Goal: Check status: Check status

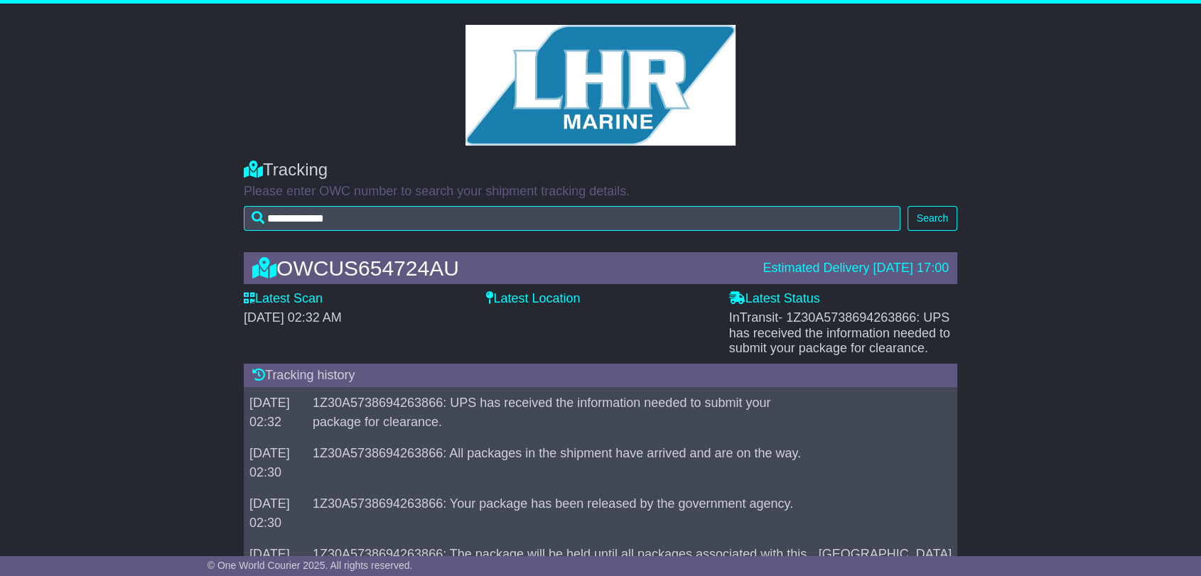
click at [870, 318] on span "- 1Z30A5738694263866: UPS has received the information needed to submit your pa…" at bounding box center [839, 333] width 221 height 45
click at [869, 317] on span "- 1Z30A5738694263866: UPS has received the information needed to submit your pa…" at bounding box center [839, 333] width 221 height 45
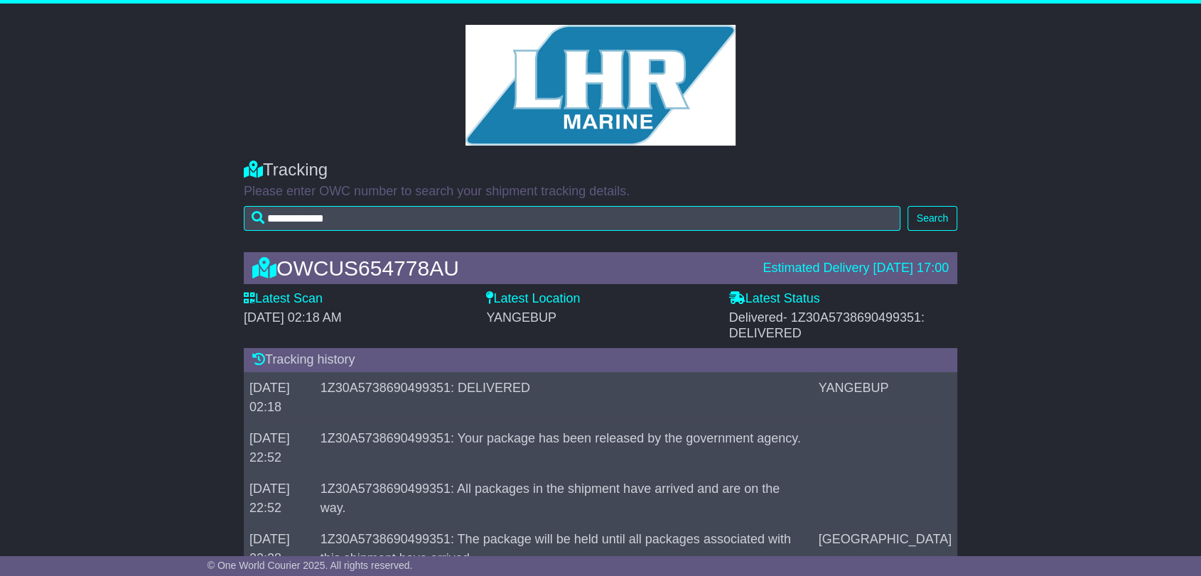
click at [881, 331] on div "Delivered - 1Z30A5738690499351: DELIVERED" at bounding box center [843, 326] width 228 height 31
click at [881, 316] on span "- 1Z30A5738690499351: DELIVERED" at bounding box center [826, 326] width 195 height 30
copy span "1Z30A5738690499351"
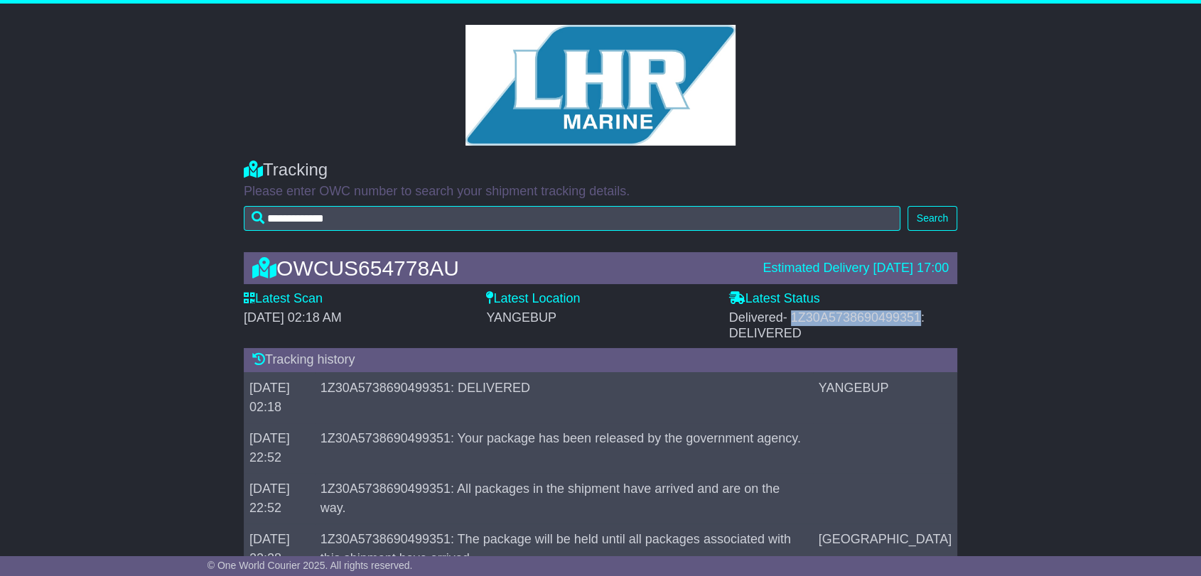
copy span "1Z30A5738690499351"
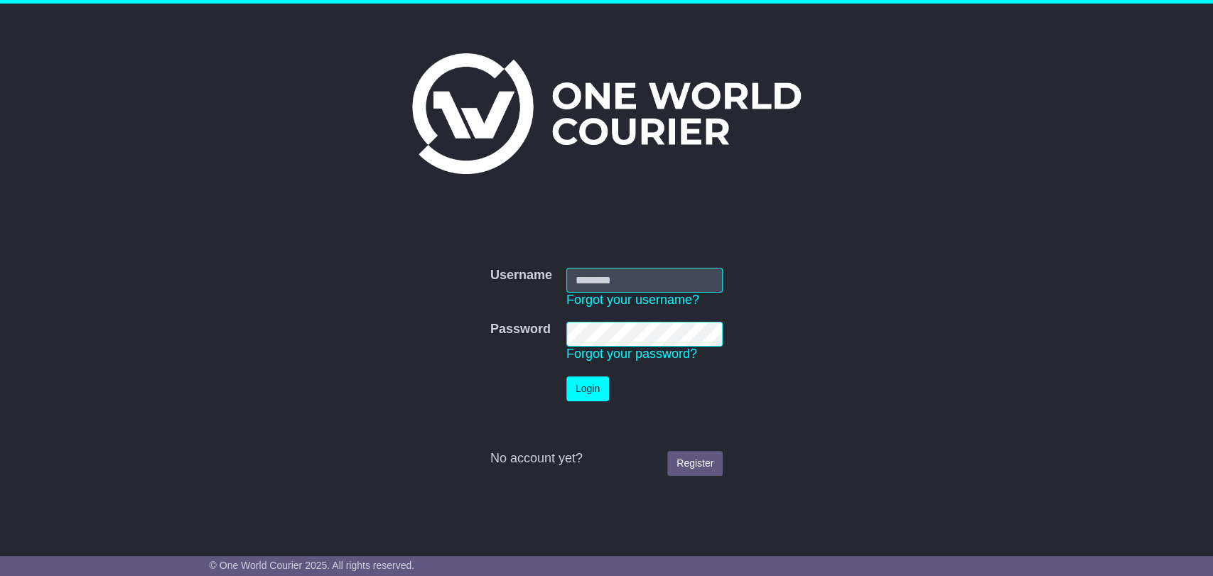
type input "**********"
click at [597, 388] on button "Login" at bounding box center [588, 389] width 43 height 25
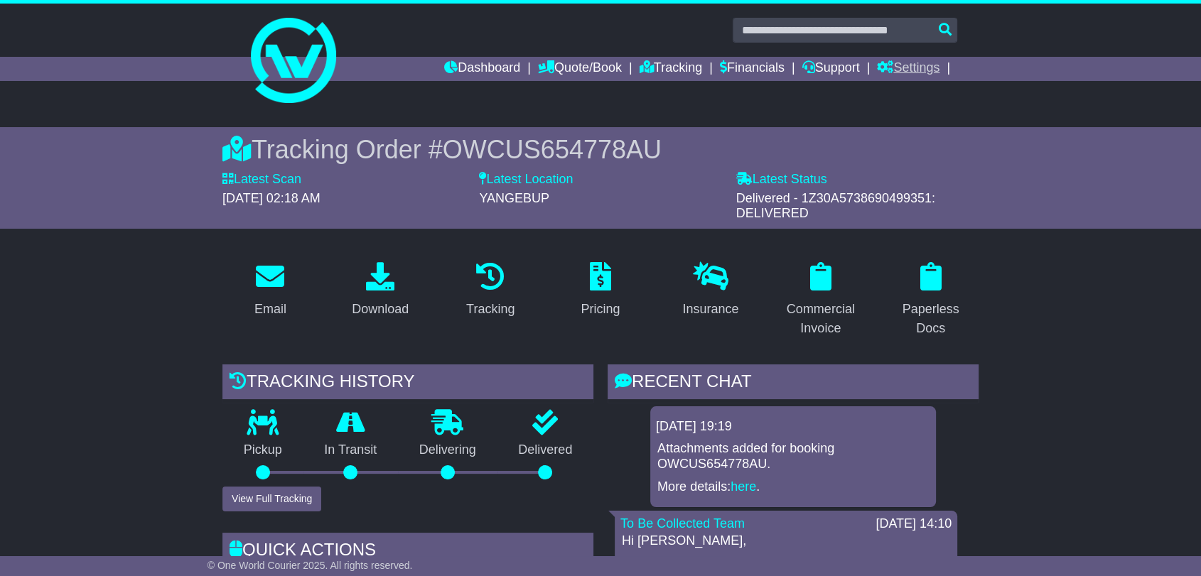
click at [918, 60] on link "Settings" at bounding box center [908, 69] width 63 height 24
click at [902, 90] on link "Settings" at bounding box center [934, 93] width 112 height 16
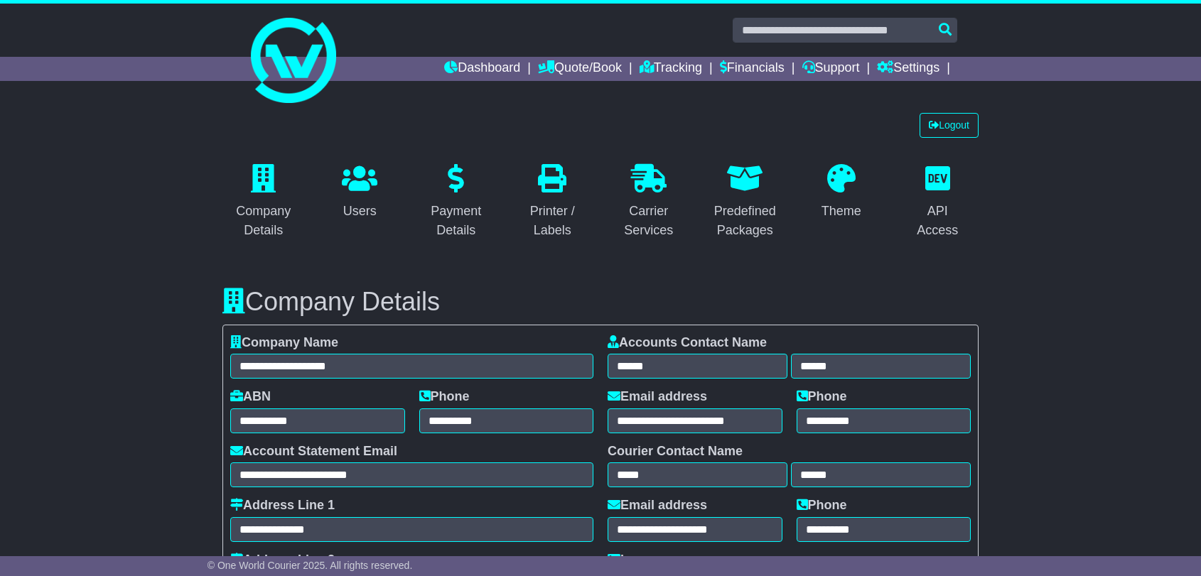
select select "**********"
select select "**"
select select "*"
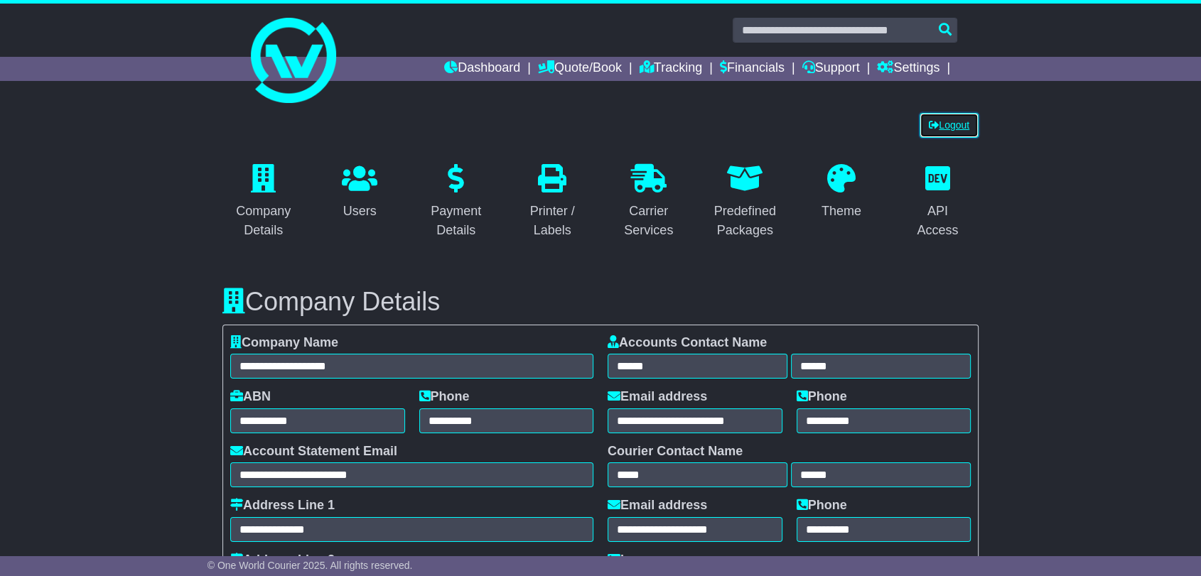
click at [949, 127] on link "Logout" at bounding box center [949, 125] width 59 height 25
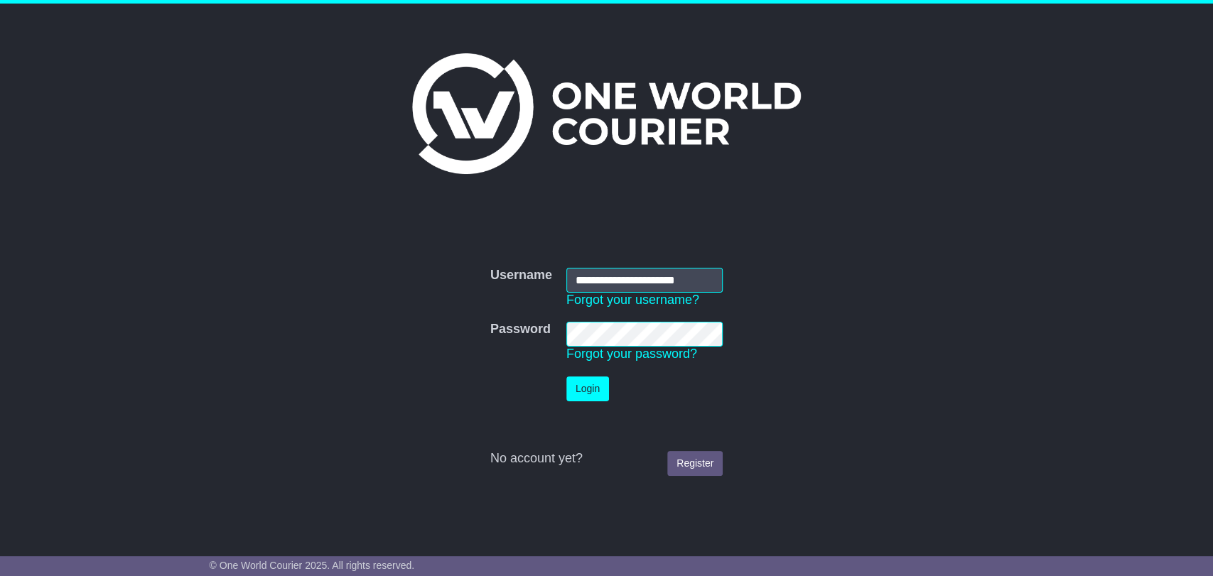
click at [698, 282] on input "**********" at bounding box center [645, 280] width 156 height 25
type input "**********"
click at [588, 397] on button "Login" at bounding box center [588, 389] width 43 height 25
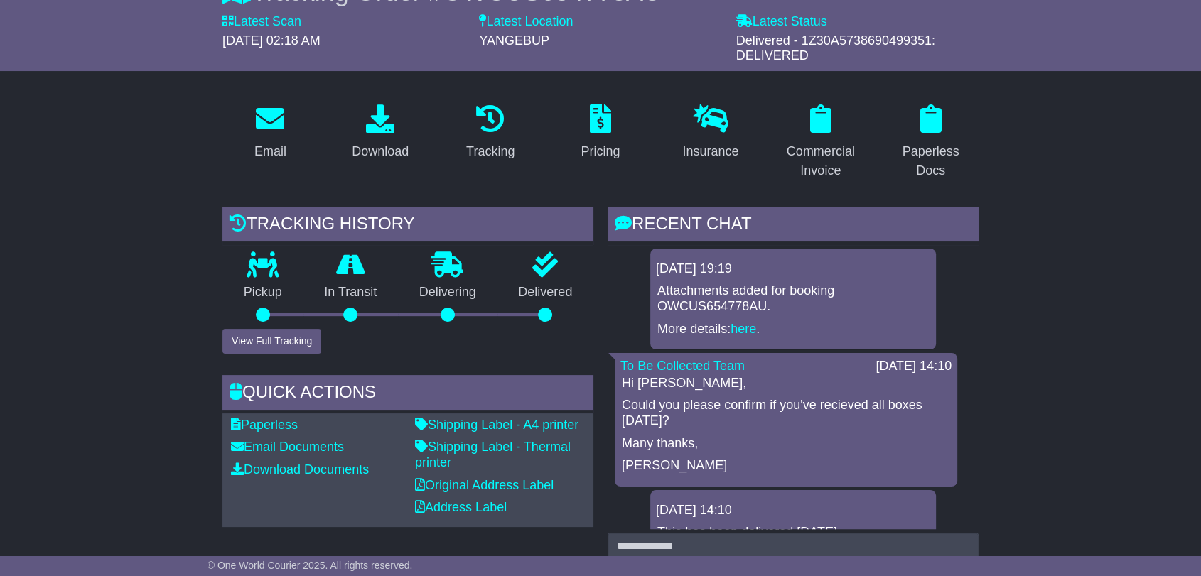
scroll to position [237, 0]
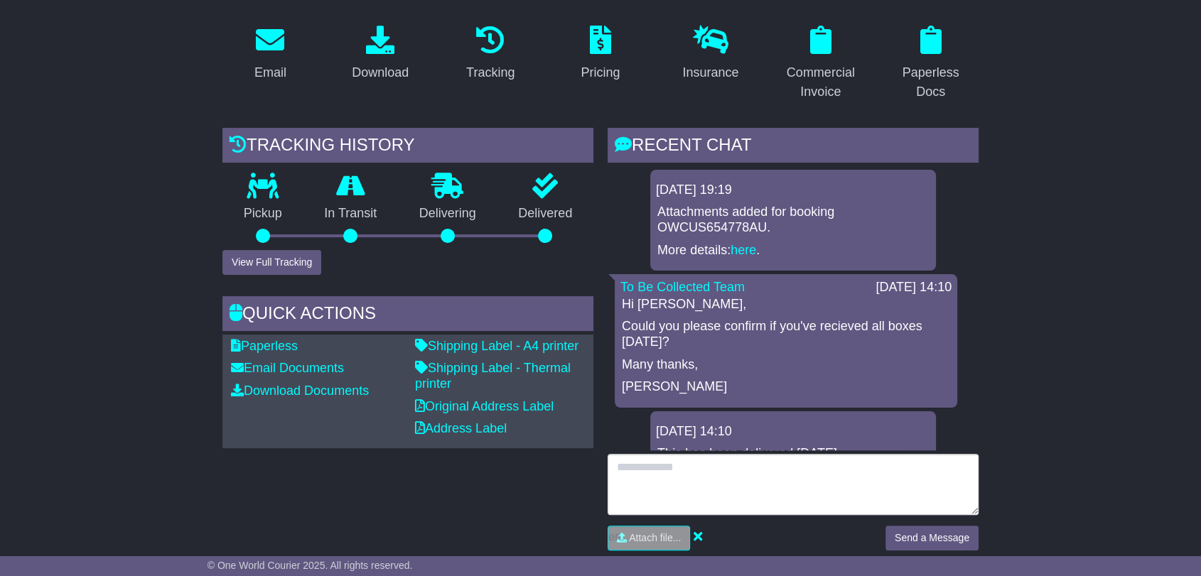
click at [830, 482] on textarea at bounding box center [793, 484] width 371 height 61
type textarea "**********"
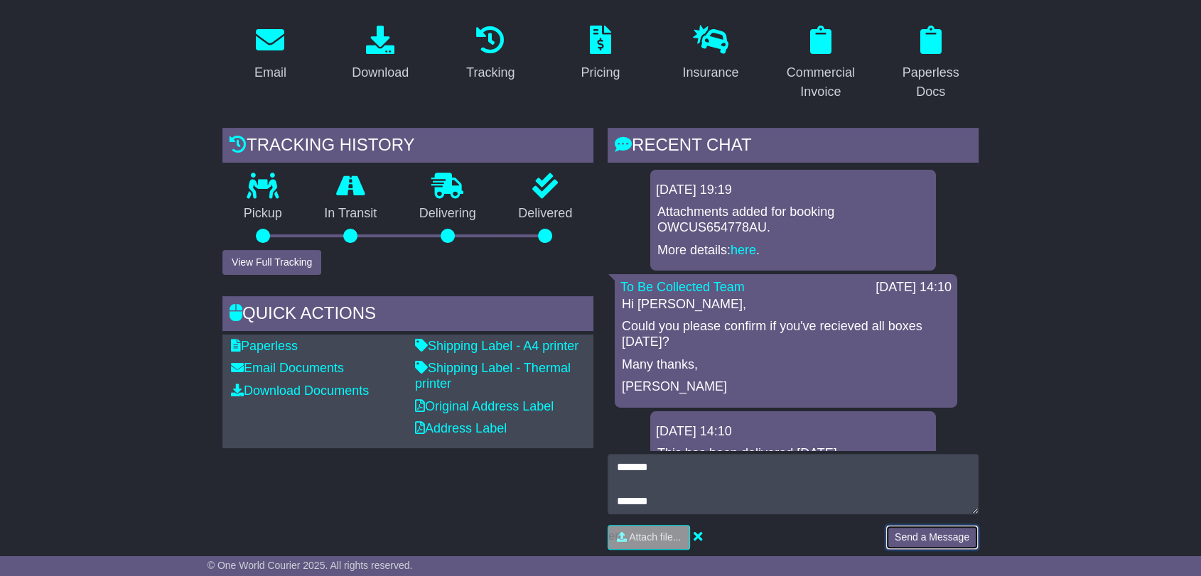
click at [966, 531] on button "Send a Message" at bounding box center [932, 537] width 93 height 25
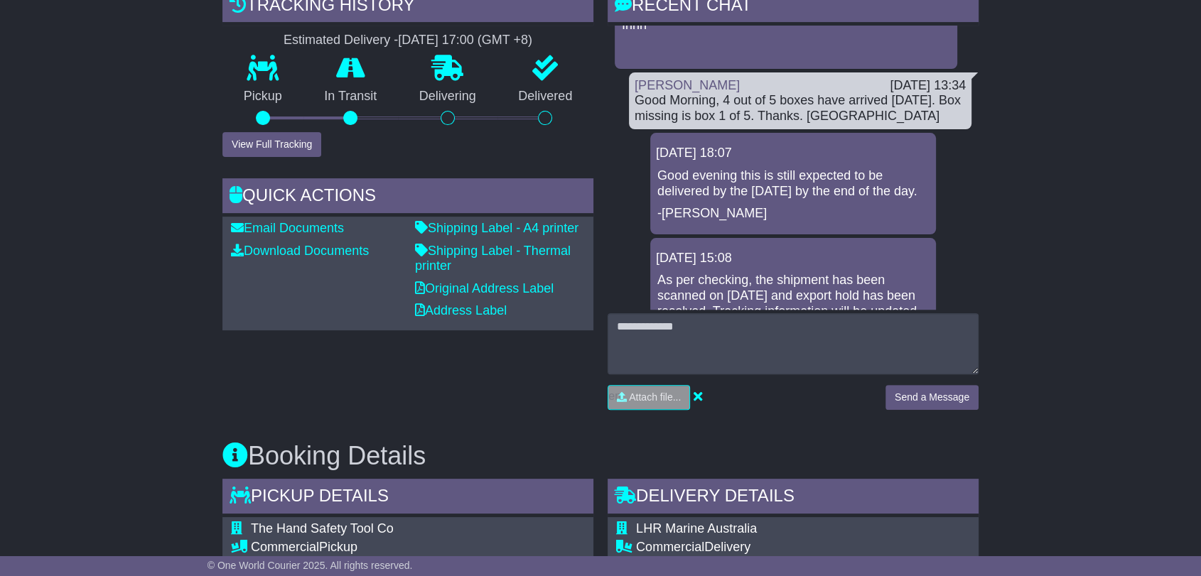
scroll to position [395, 0]
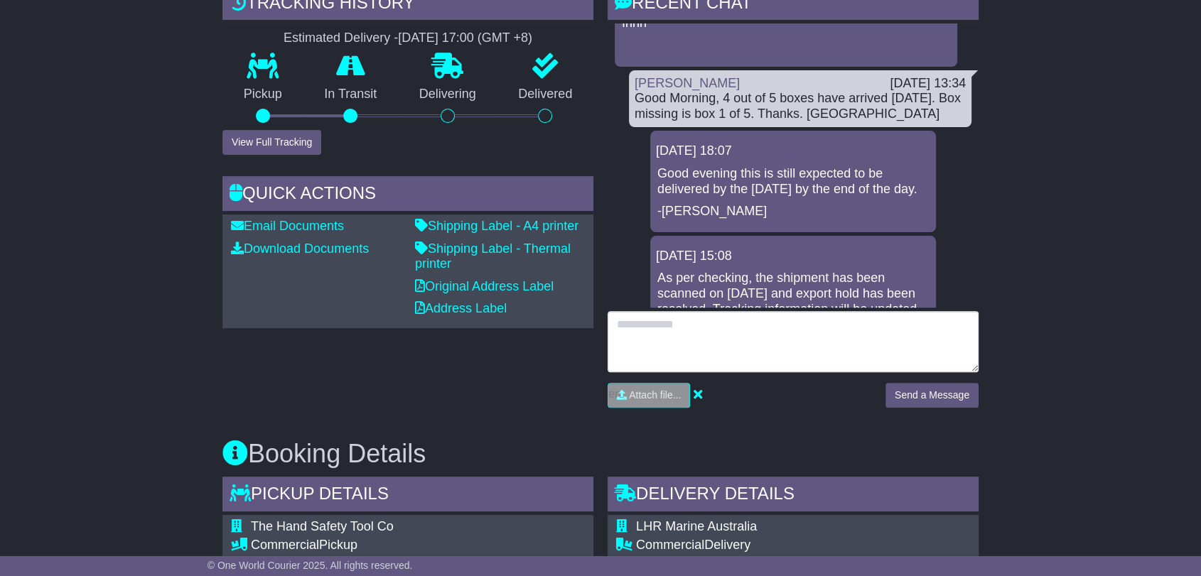
click at [704, 338] on textarea at bounding box center [793, 341] width 371 height 61
type textarea "**********"
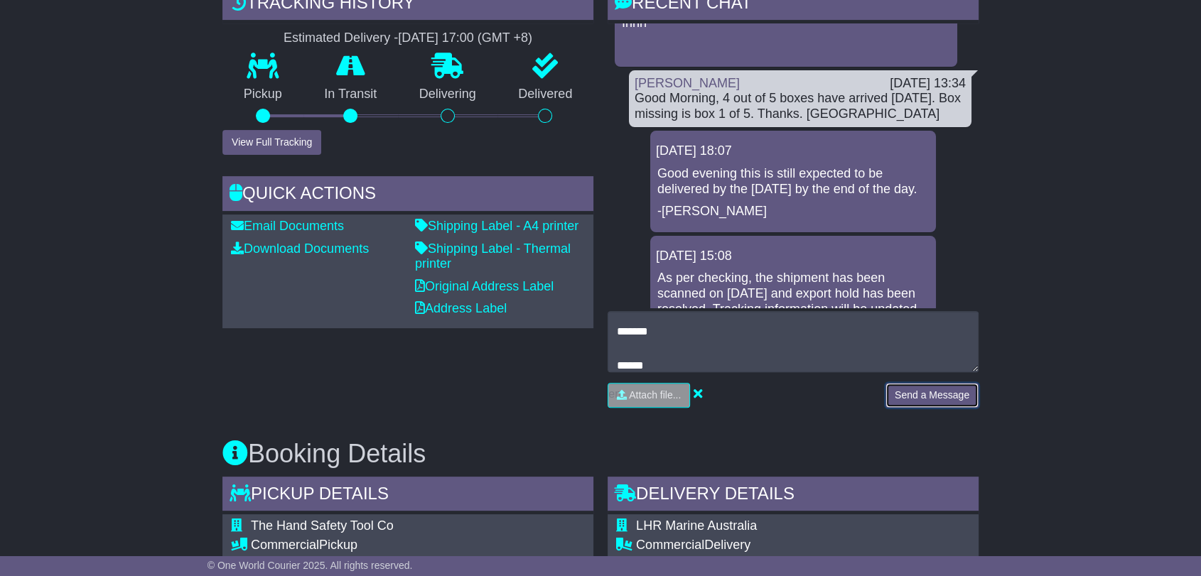
drag, startPoint x: 938, startPoint y: 397, endPoint x: 790, endPoint y: 104, distance: 327.8
click at [938, 395] on button "Send a Message" at bounding box center [932, 395] width 93 height 25
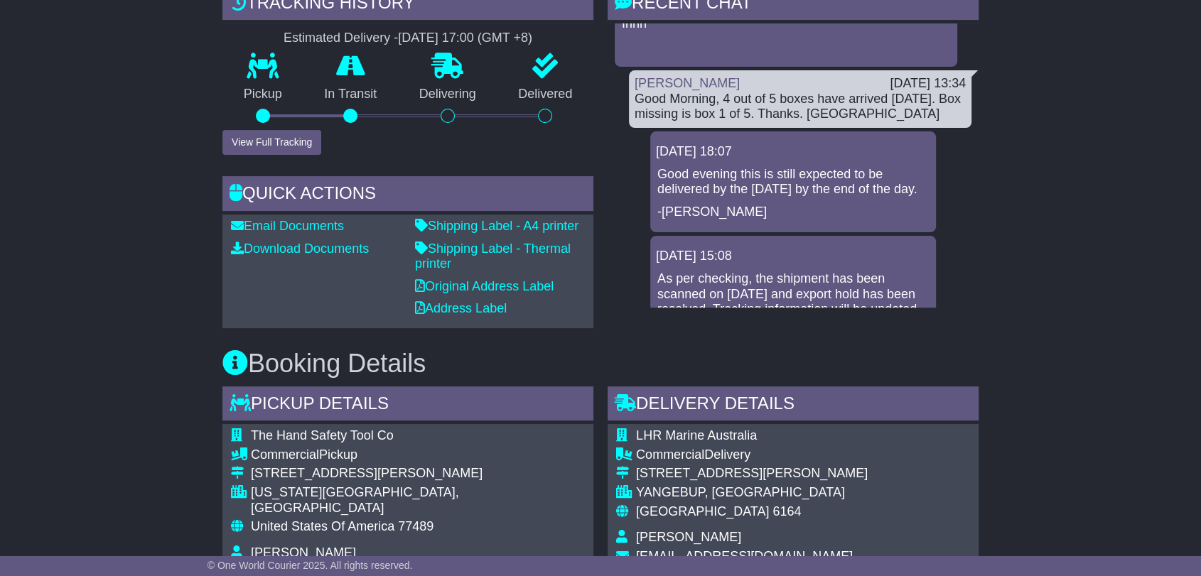
scroll to position [395, 0]
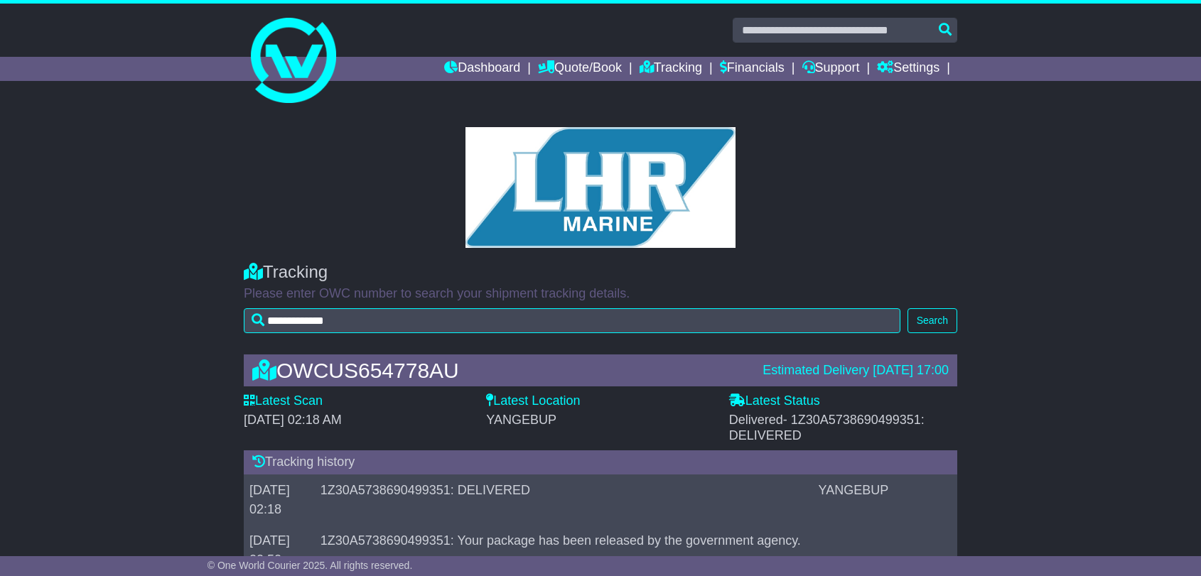
scroll to position [129, 0]
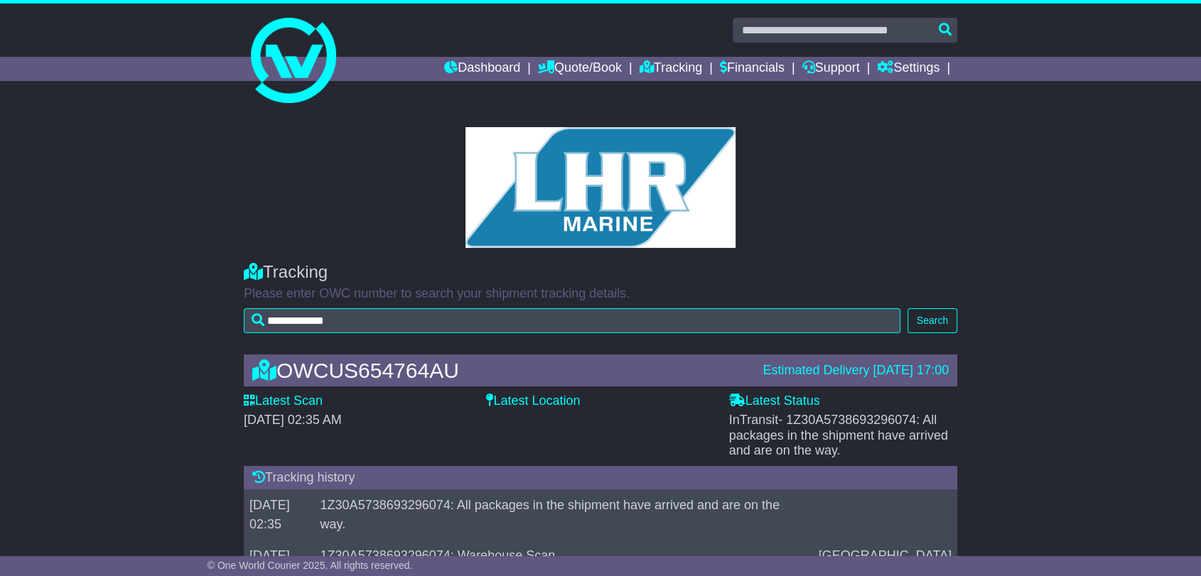
click at [833, 429] on span "- 1Z30A5738693296074: All packages in the shipment have arrived and are on the …" at bounding box center [838, 435] width 219 height 45
click at [833, 428] on span "- 1Z30A5738693296074: All packages in the shipment have arrived and are on the …" at bounding box center [838, 435] width 219 height 45
click at [835, 415] on span "- 1Z30A5738693296074: All packages in the shipment have arrived and are on the …" at bounding box center [838, 435] width 219 height 45
copy span "1Z30A5738693296074"
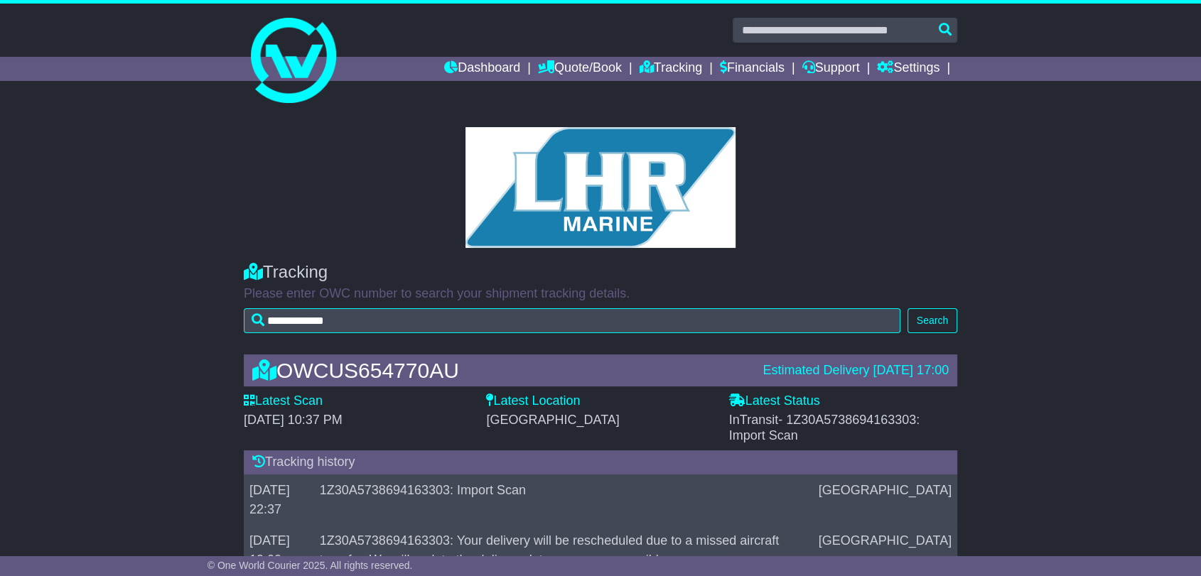
click at [872, 424] on span "- 1Z30A5738694163303: Import Scan" at bounding box center [824, 428] width 191 height 30
copy span "1Z30A5738694163303"
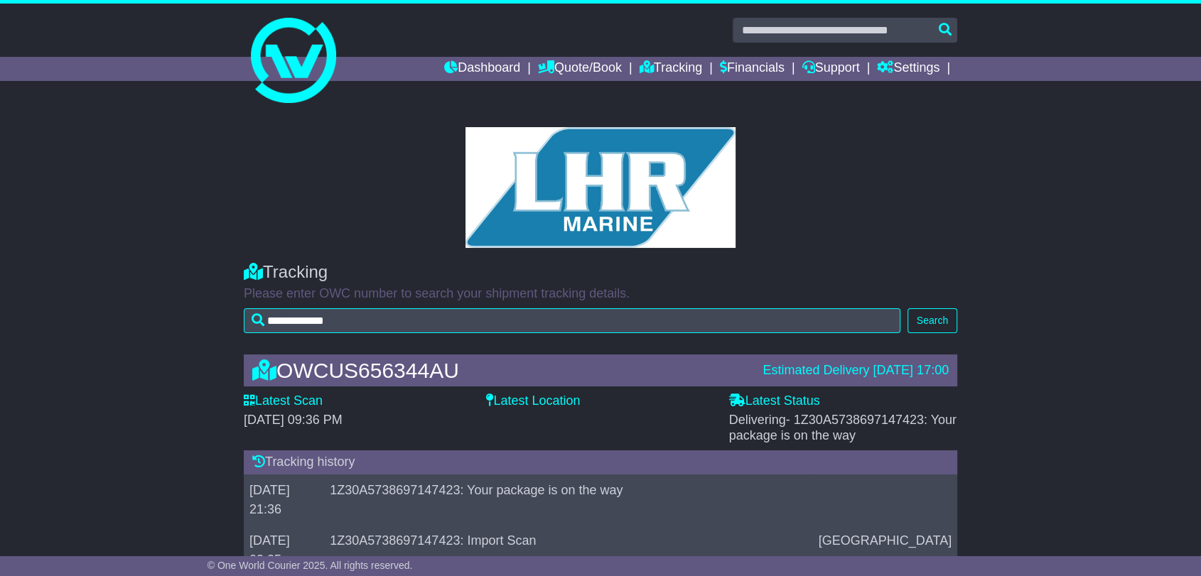
click at [838, 422] on span "- 1Z30A5738697147423: Your package is on the way" at bounding box center [842, 428] width 227 height 30
copy span "1Z30A5738697147423"
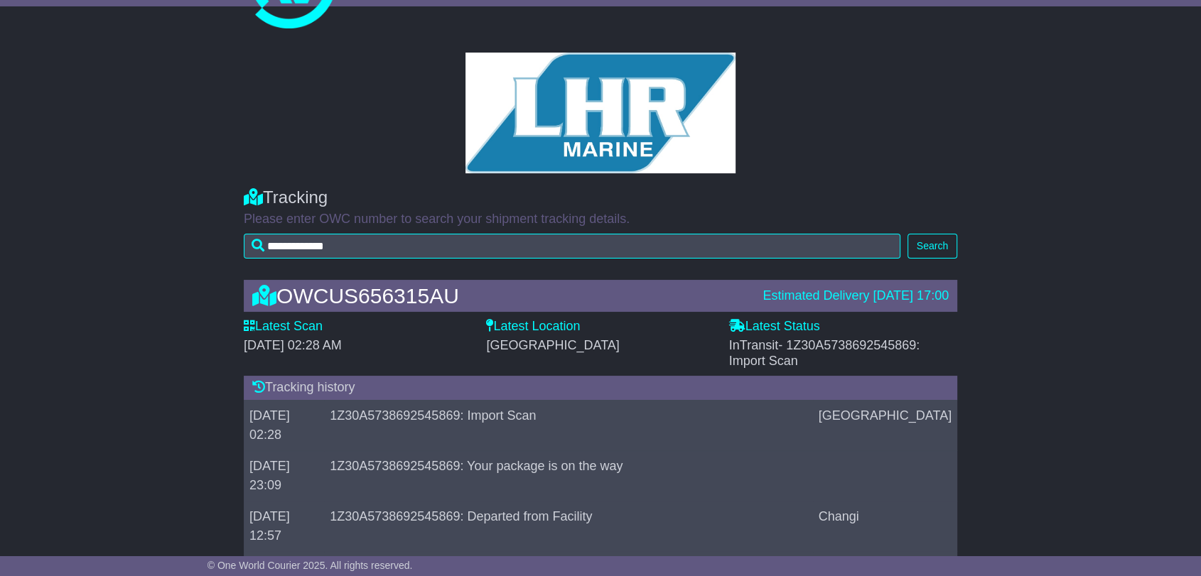
scroll to position [79, 0]
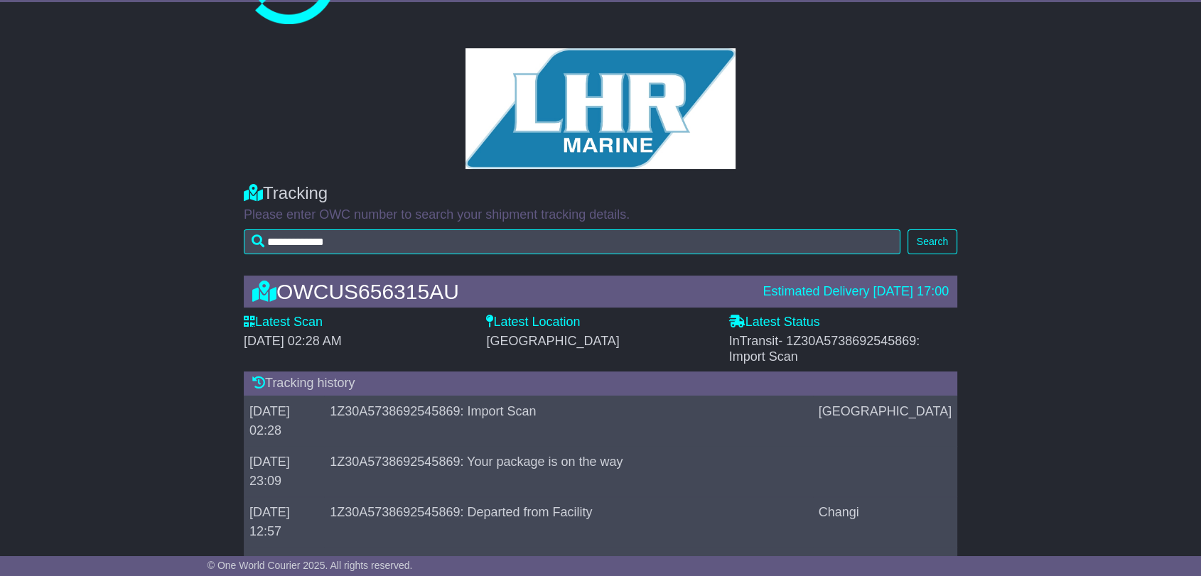
click at [876, 341] on span "- 1Z30A5738692545869: Import Scan" at bounding box center [824, 349] width 191 height 30
copy span "1Z30A5738692545869"
